Goal: Task Accomplishment & Management: Use online tool/utility

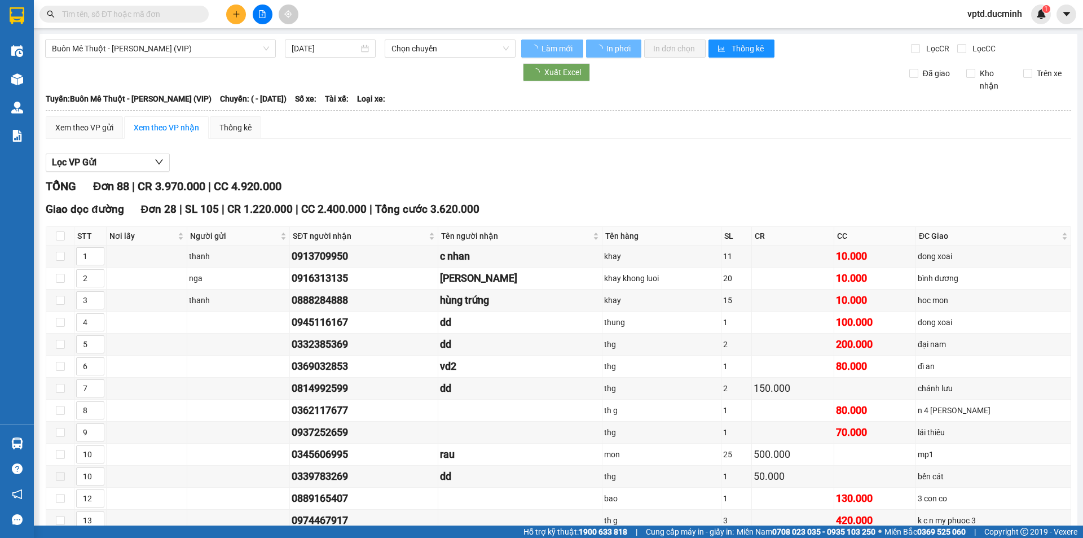
type input "[DATE]"
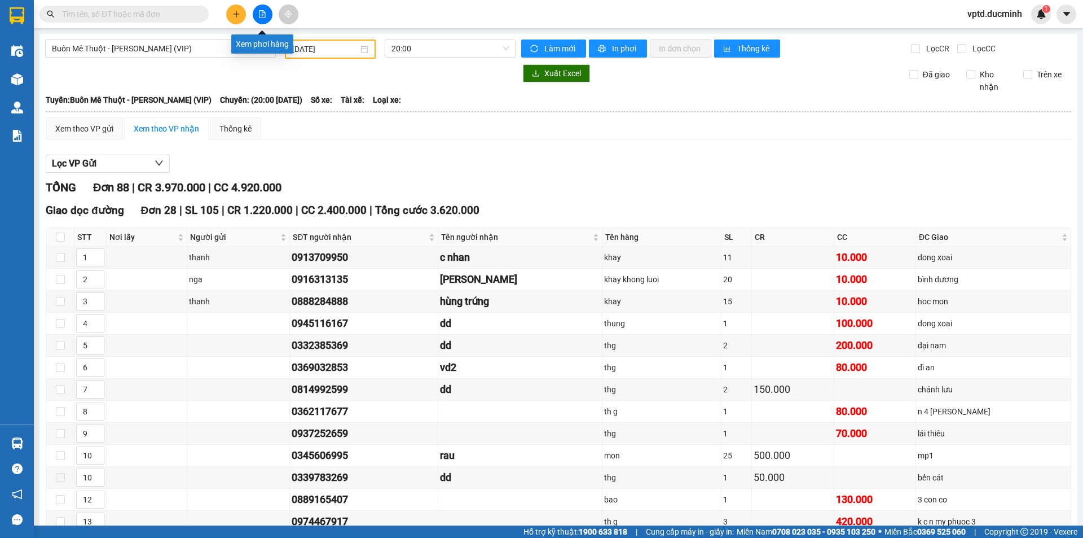
click at [256, 11] on button at bounding box center [263, 15] width 20 height 20
click at [233, 48] on span "Buôn Mê Thuột - [PERSON_NAME] (VIP)" at bounding box center [160, 48] width 217 height 17
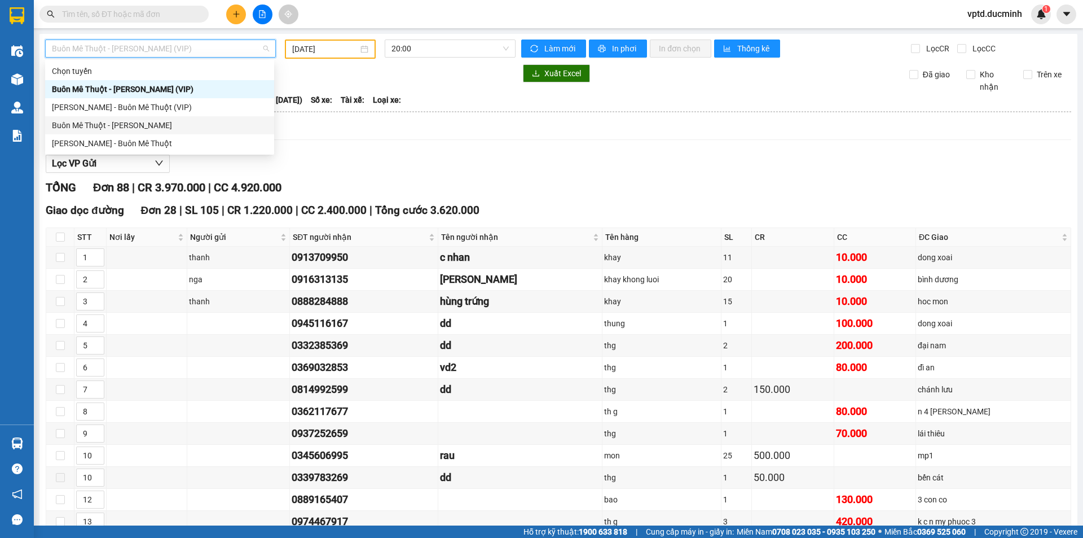
click at [138, 124] on div "Buôn Mê Thuột - [PERSON_NAME]" at bounding box center [160, 125] width 216 height 12
type input "[DATE]"
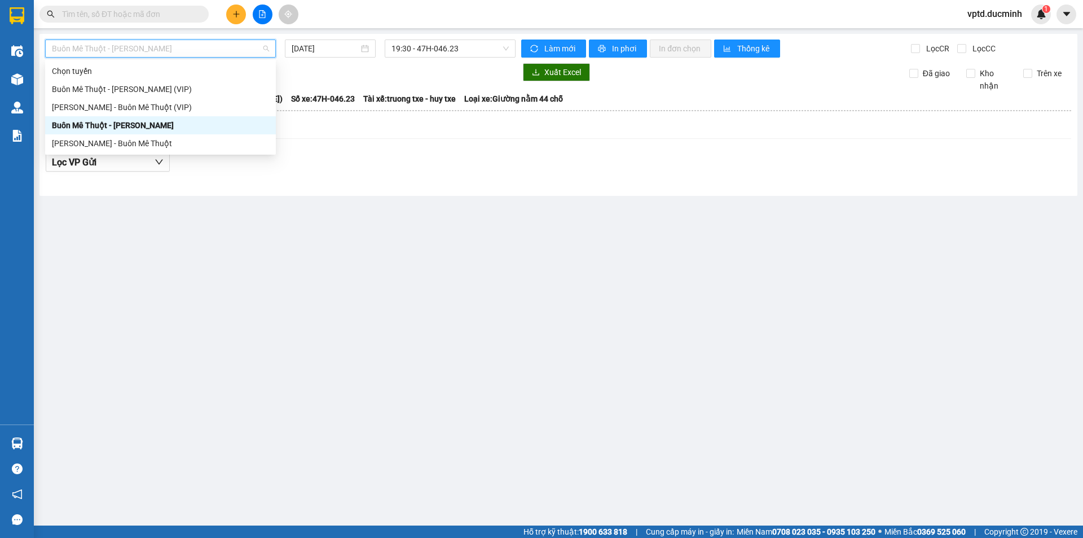
click at [163, 52] on span "Buôn Mê Thuột - [PERSON_NAME]" at bounding box center [160, 48] width 217 height 17
click at [139, 121] on div "Buôn Mê Thuột - [PERSON_NAME]" at bounding box center [160, 125] width 217 height 12
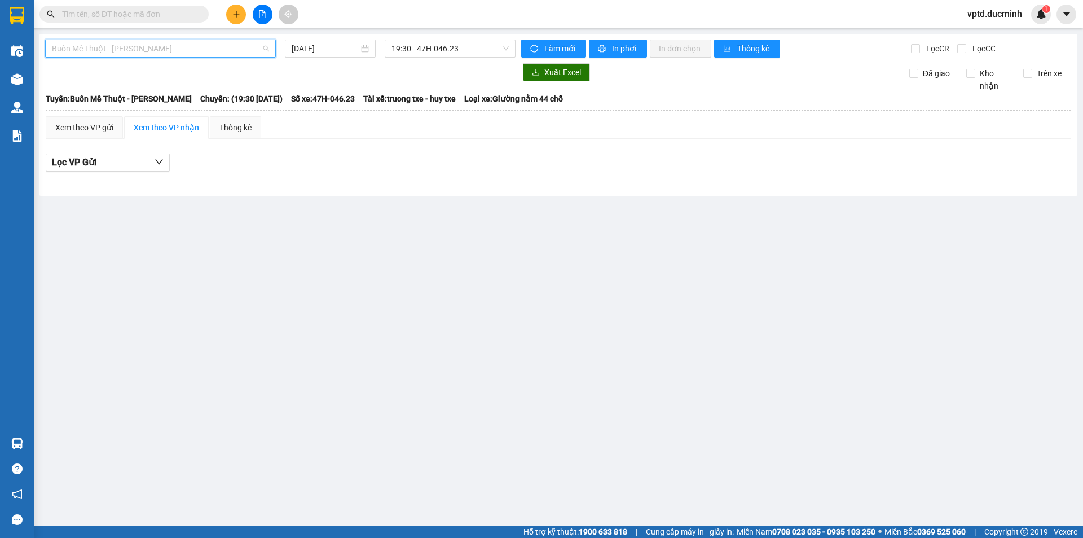
click at [181, 46] on span "Buôn Mê Thuột - [PERSON_NAME]" at bounding box center [160, 48] width 217 height 17
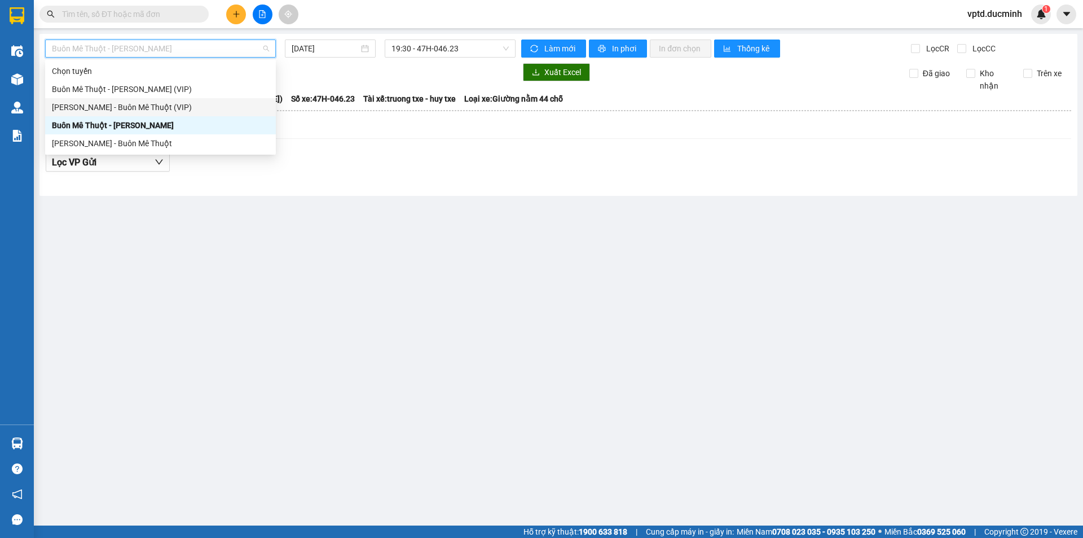
click at [161, 103] on div "[PERSON_NAME] - Buôn Mê Thuột (VIP)" at bounding box center [160, 107] width 217 height 12
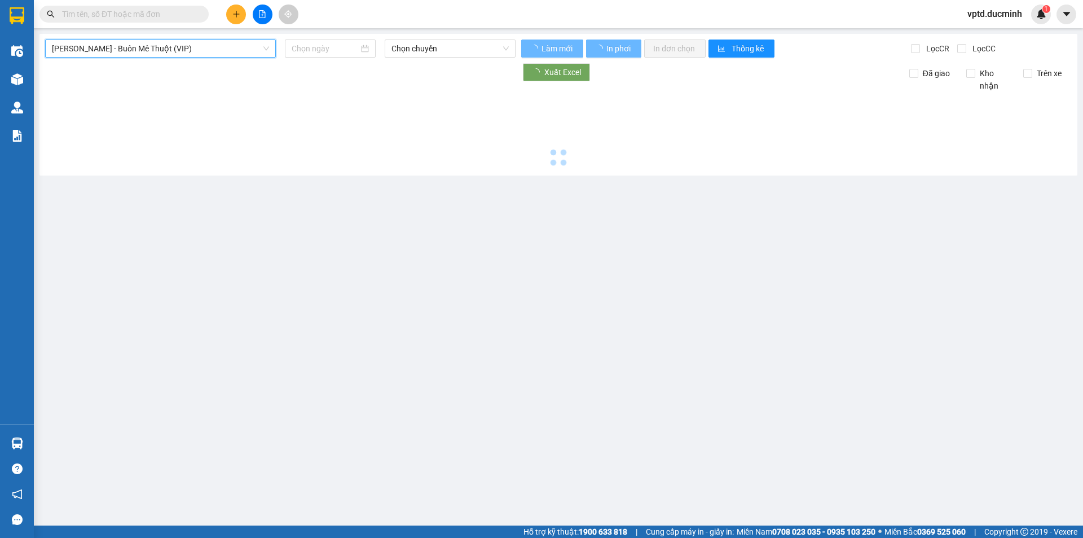
type input "[DATE]"
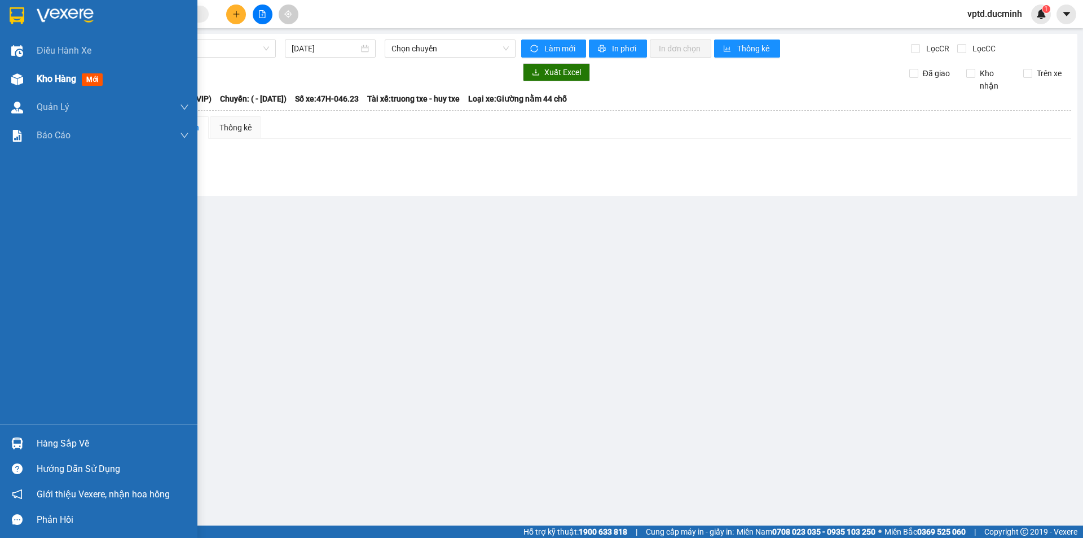
click at [76, 79] on span "Kho hàng" at bounding box center [57, 78] width 40 height 11
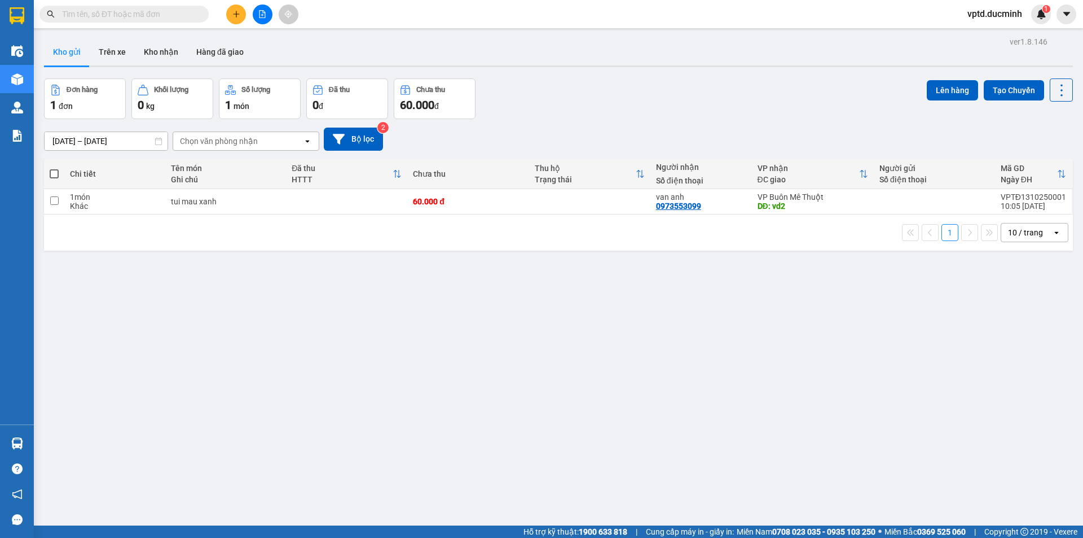
click at [55, 171] on span at bounding box center [54, 173] width 9 height 9
click at [54, 168] on input "checkbox" at bounding box center [54, 168] width 0 height 0
checkbox input "true"
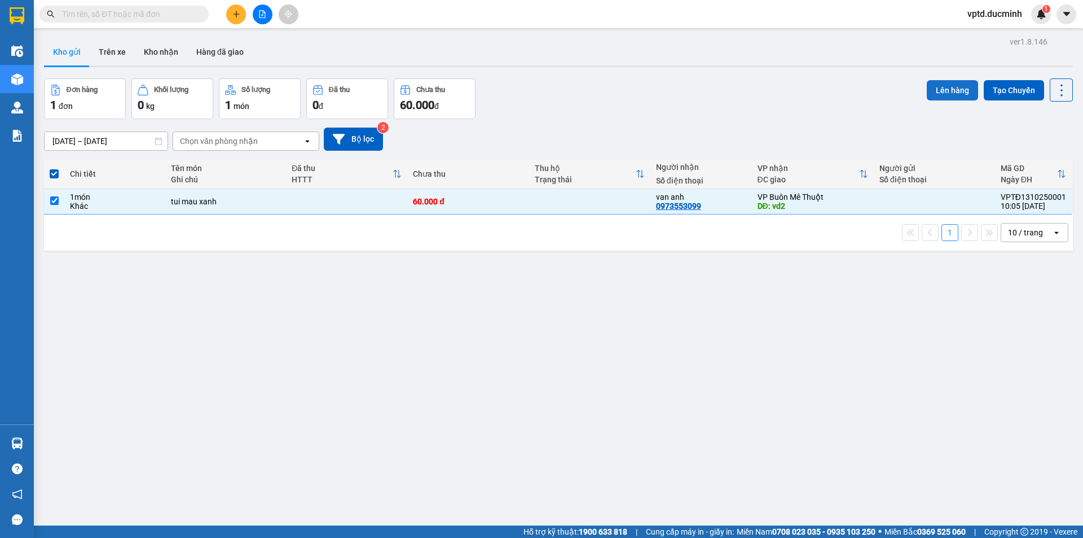
click at [944, 86] on button "Lên hàng" at bounding box center [952, 90] width 51 height 20
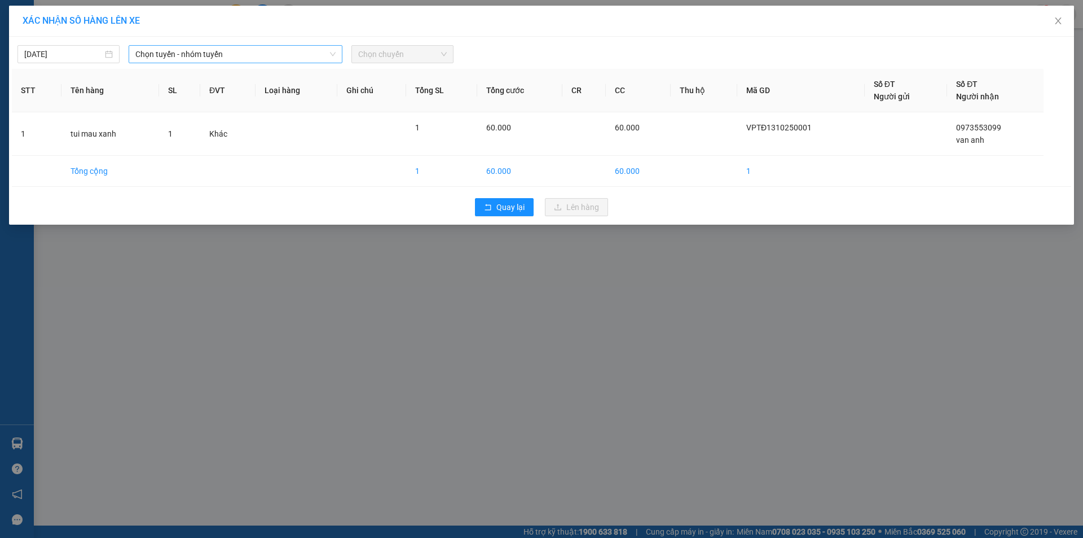
click at [225, 55] on span "Chọn tuyến - nhóm tuyến" at bounding box center [235, 54] width 200 height 17
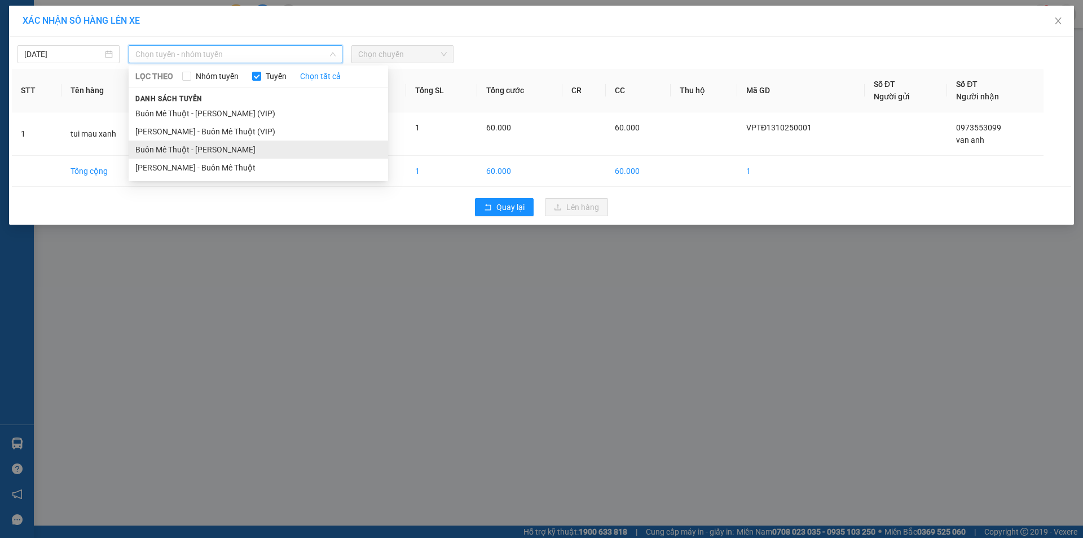
click at [204, 146] on li "Buôn Mê Thuột - [PERSON_NAME]" at bounding box center [259, 150] width 260 height 18
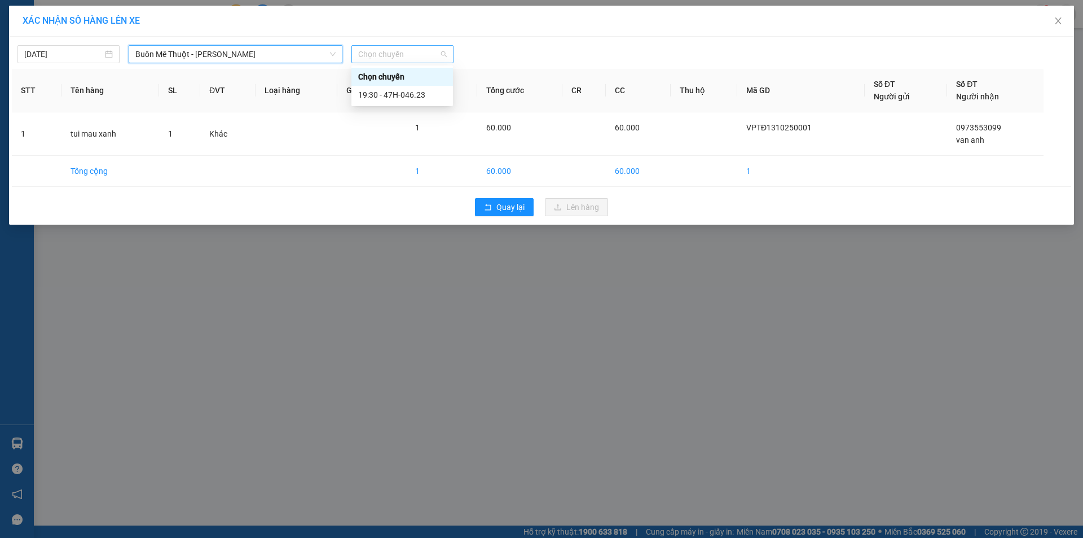
click at [400, 51] on span "Chọn chuyến" at bounding box center [402, 54] width 89 height 17
click at [385, 91] on div "19:30 - 47H-046.23" at bounding box center [402, 95] width 88 height 12
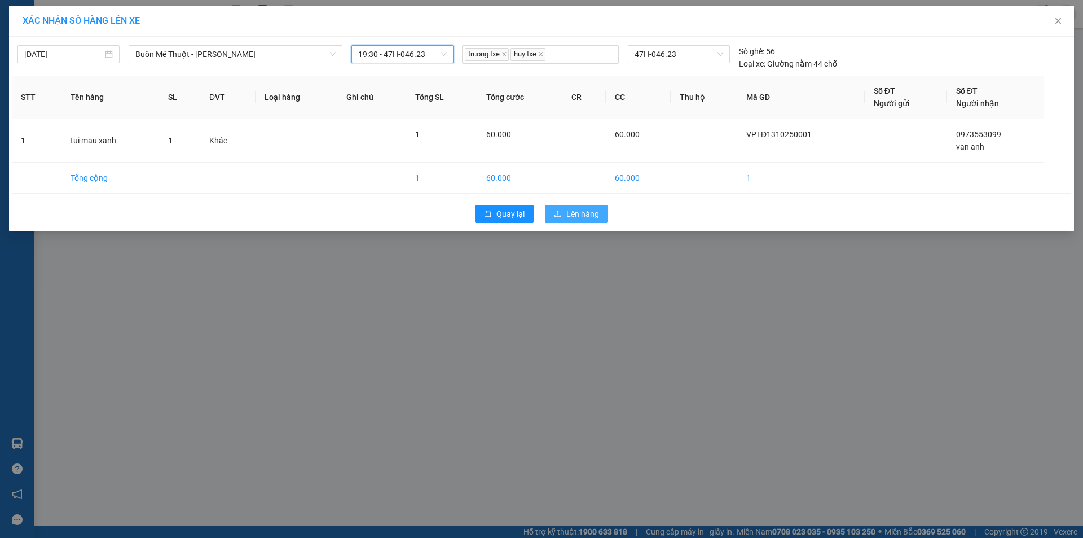
click at [572, 210] on span "Lên hàng" at bounding box center [583, 214] width 33 height 12
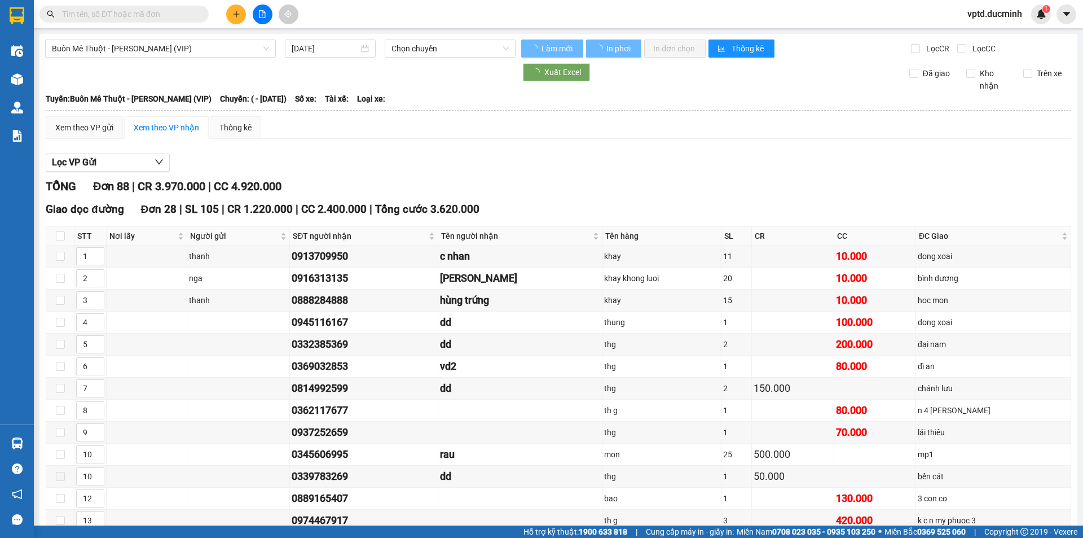
type input "[DATE]"
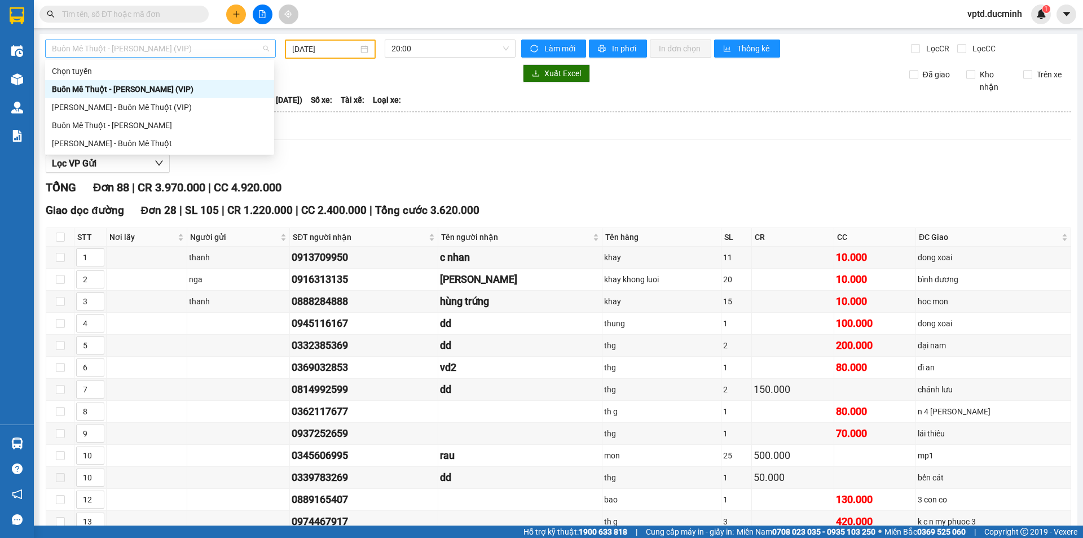
click at [208, 51] on span "Buôn Mê Thuột - [PERSON_NAME] (VIP)" at bounding box center [160, 48] width 217 height 17
click at [147, 124] on div "Buôn Mê Thuột - [PERSON_NAME]" at bounding box center [160, 125] width 216 height 12
type input "[DATE]"
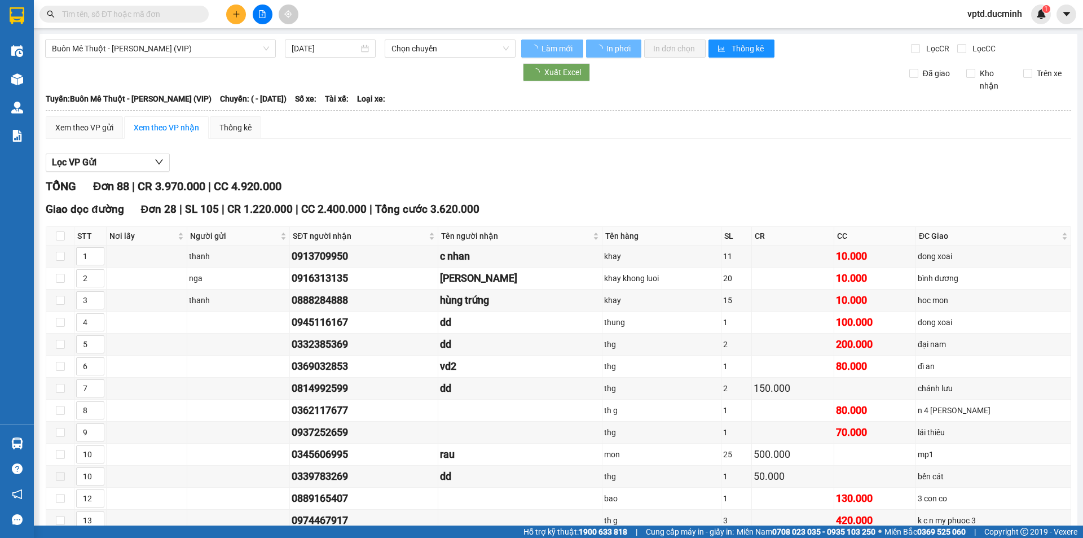
type input "[DATE]"
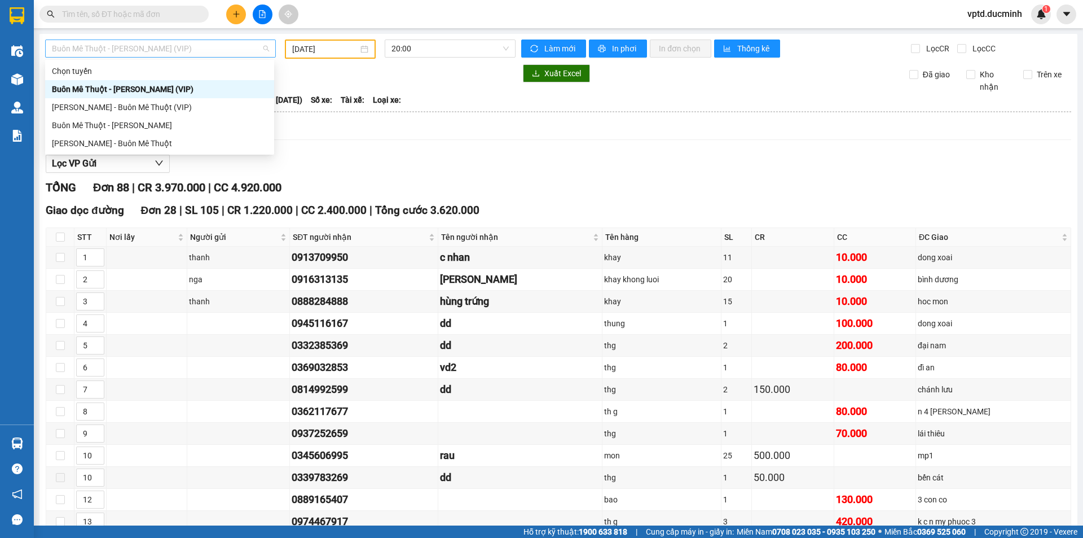
click at [198, 49] on span "Buôn Mê Thuột - [PERSON_NAME] (VIP)" at bounding box center [160, 48] width 217 height 17
click at [116, 141] on div "[PERSON_NAME] - Buôn Mê Thuột" at bounding box center [160, 143] width 216 height 12
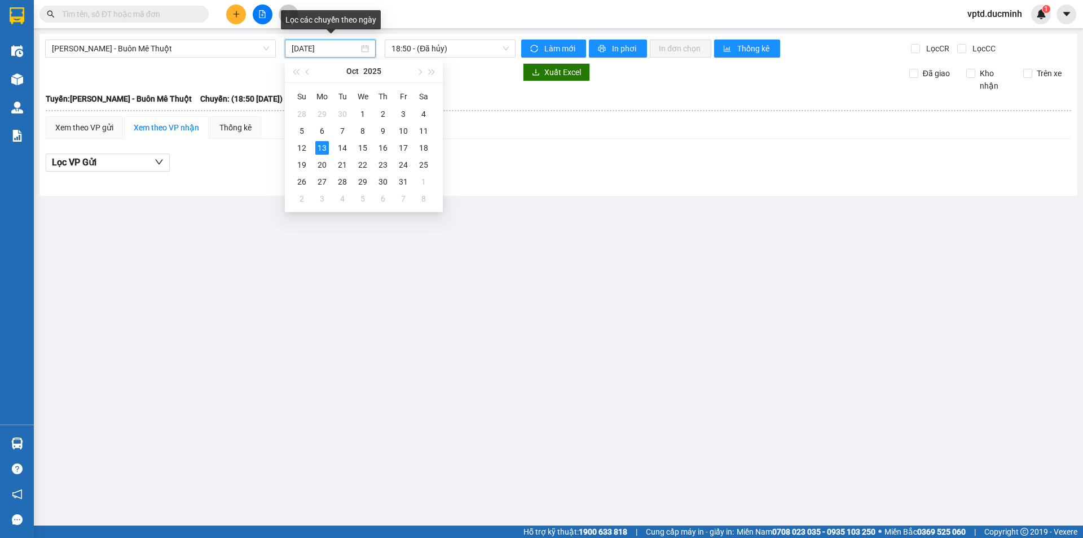
click at [308, 47] on input "[DATE]" at bounding box center [325, 48] width 67 height 12
type input "[DATE]"
click at [183, 37] on div "Hồ Chí Minh - Buôn Mê Thuột 13/10/2025 18:50 - (Đã hủy) Làm mới In phơi In đơn …" at bounding box center [559, 115] width 1038 height 162
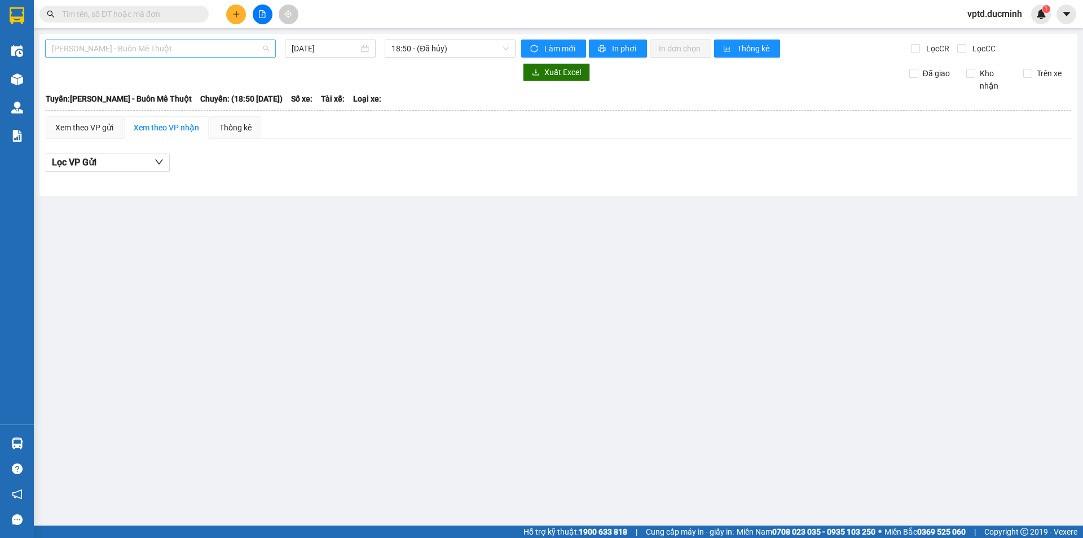
click at [183, 52] on span "[PERSON_NAME] - Buôn Mê Thuột" at bounding box center [160, 48] width 217 height 17
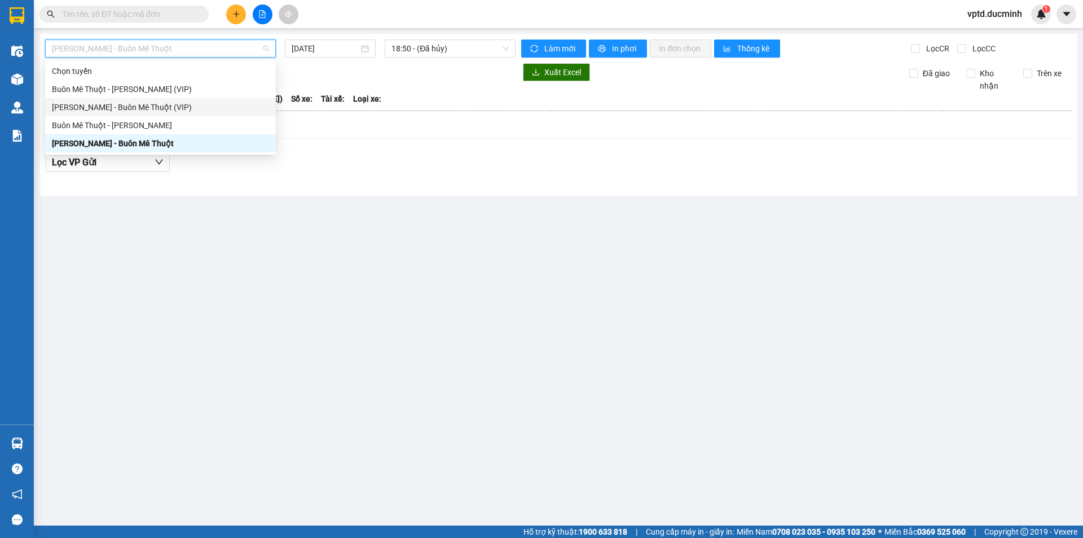
click at [135, 103] on div "[PERSON_NAME] - Buôn Mê Thuột (VIP)" at bounding box center [160, 107] width 217 height 12
type input "[DATE]"
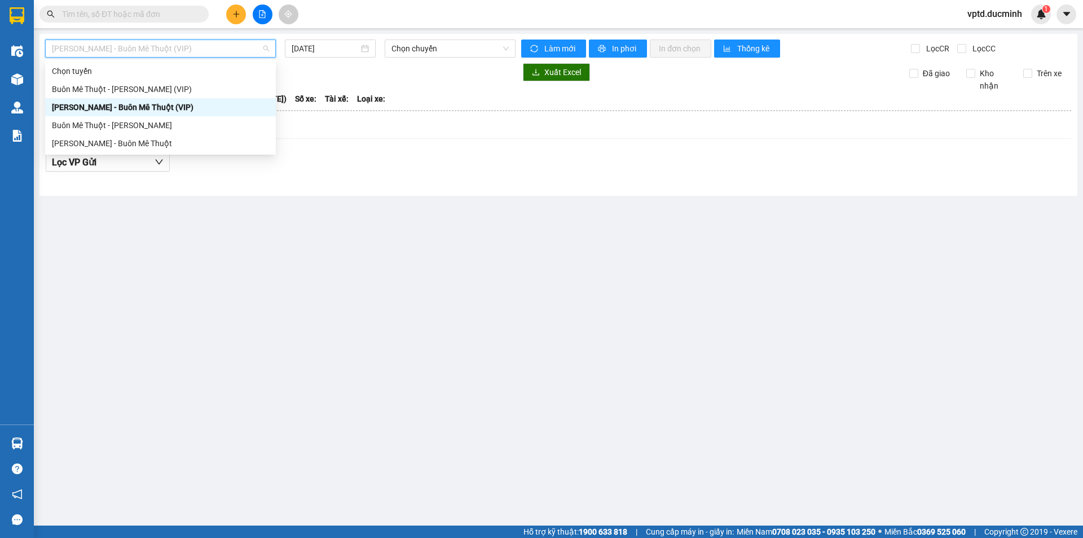
click at [175, 49] on span "[PERSON_NAME] - Buôn Mê Thuột (VIP)" at bounding box center [160, 48] width 217 height 17
click at [126, 123] on div "Buôn Mê Thuột - [PERSON_NAME]" at bounding box center [160, 125] width 217 height 12
type input "[DATE]"
